Goal: Find specific page/section: Find specific page/section

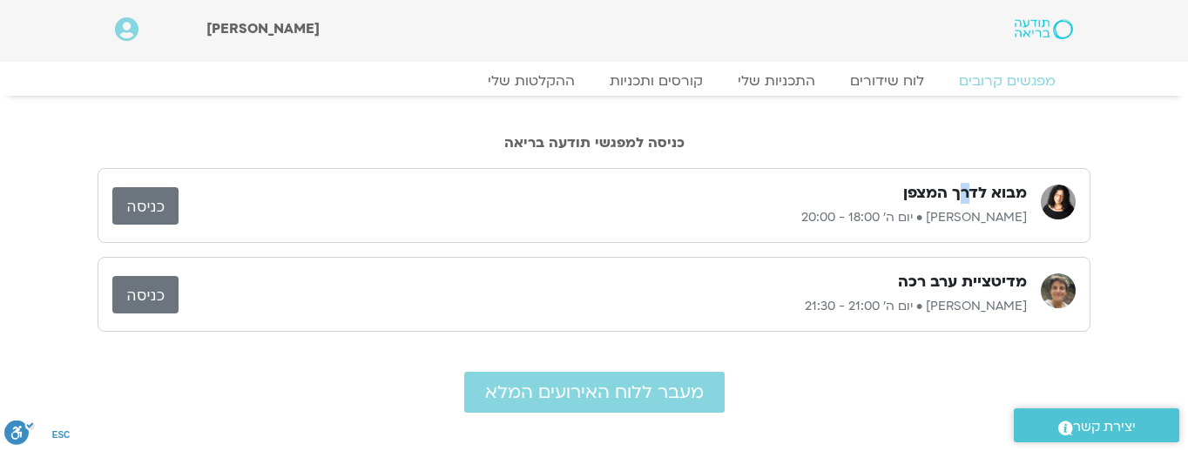
click at [963, 195] on h3 "מבוא לדרך המצפן" at bounding box center [965, 193] width 124 height 21
click at [1054, 204] on img at bounding box center [1058, 202] width 35 height 35
click at [141, 205] on link "כניסה" at bounding box center [145, 205] width 66 height 37
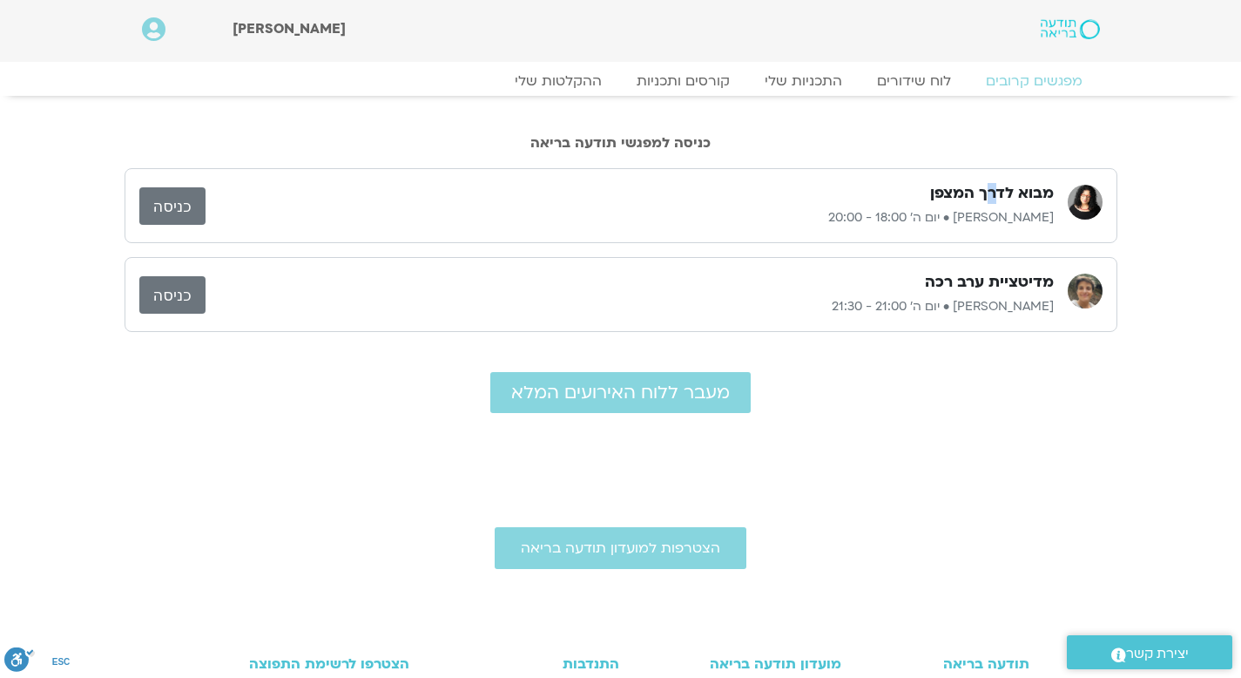
click at [175, 203] on link "כניסה" at bounding box center [172, 205] width 66 height 37
click at [903, 78] on link "לוח שידורים" at bounding box center [913, 81] width 131 height 21
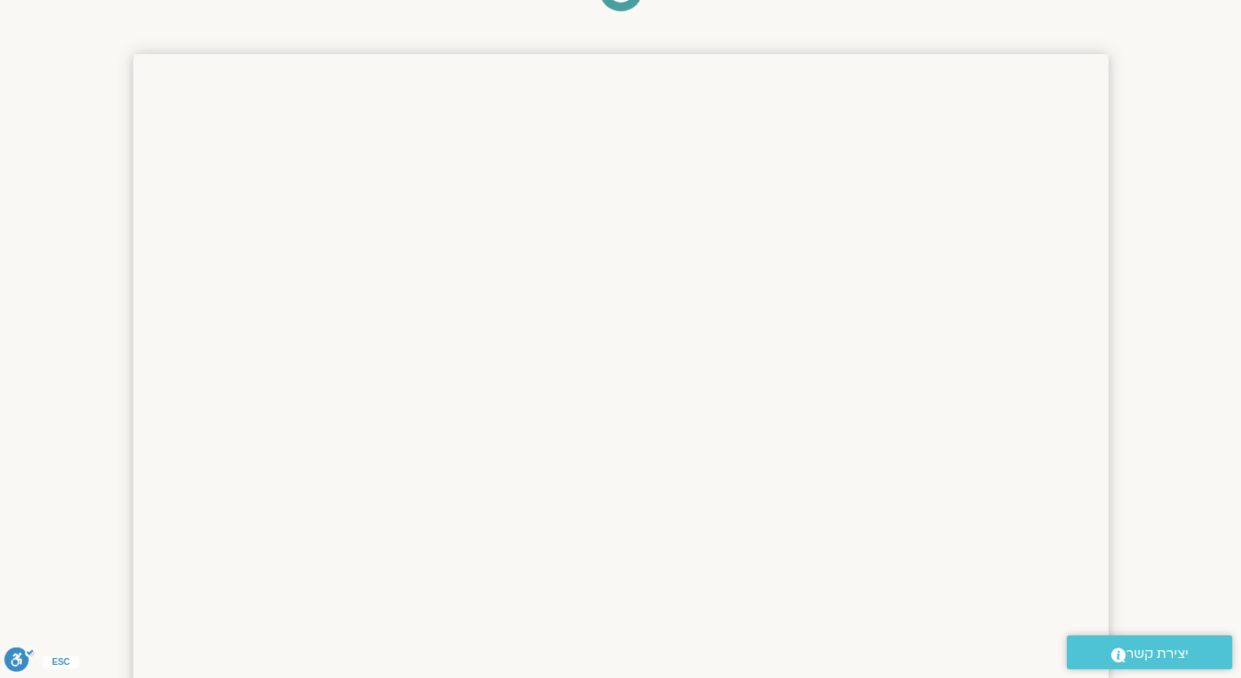
scroll to position [249, 0]
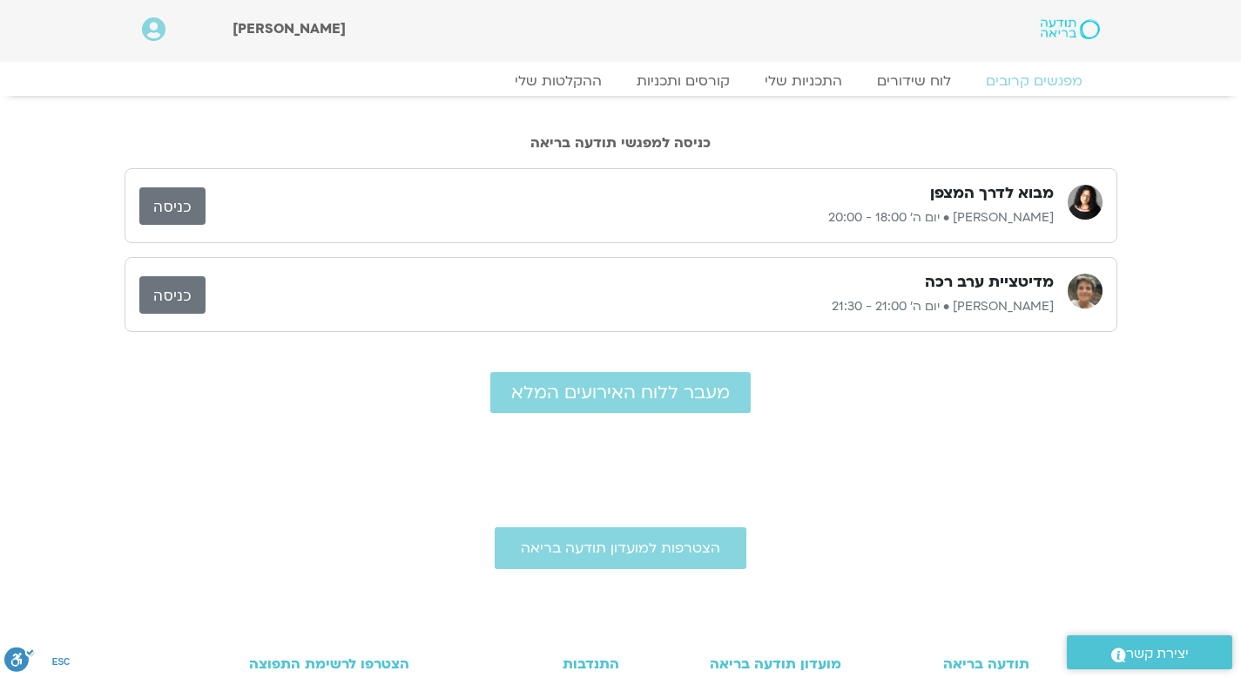
click at [185, 207] on link "כניסה" at bounding box center [172, 205] width 66 height 37
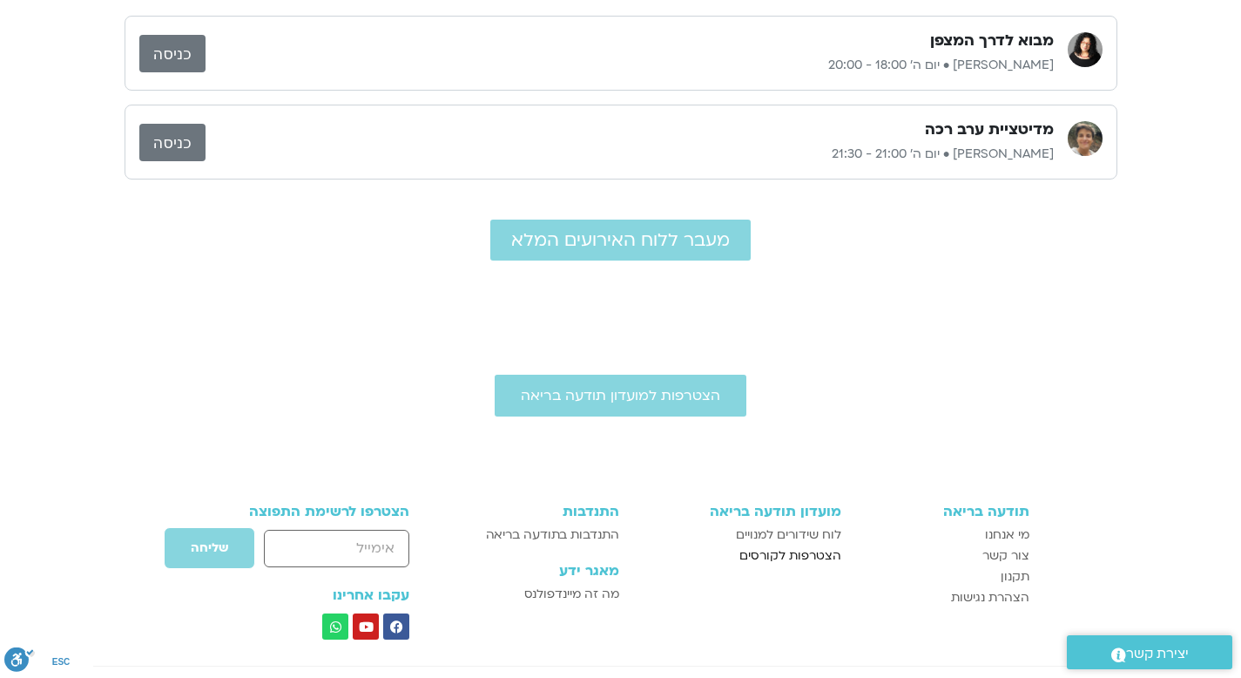
scroll to position [352, 0]
